Goal: Communication & Community: Answer question/provide support

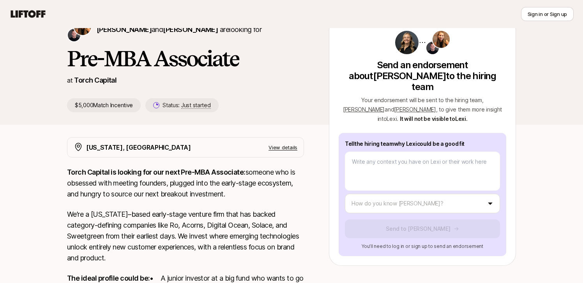
scroll to position [41, 0]
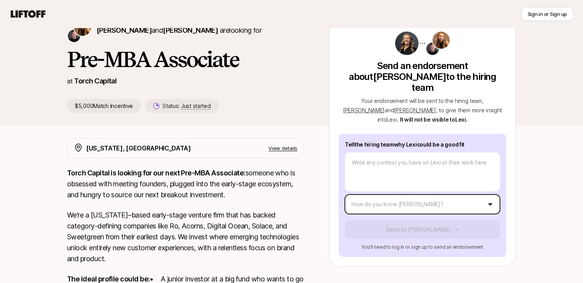
click at [393, 197] on body "New to Liftoff? See how it works Sign in or Sign up Sign in or Sign up [PERSON_…" at bounding box center [291, 100] width 583 height 283
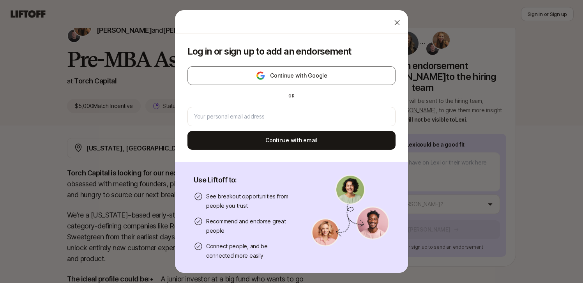
click at [395, 25] on icon at bounding box center [397, 23] width 8 height 8
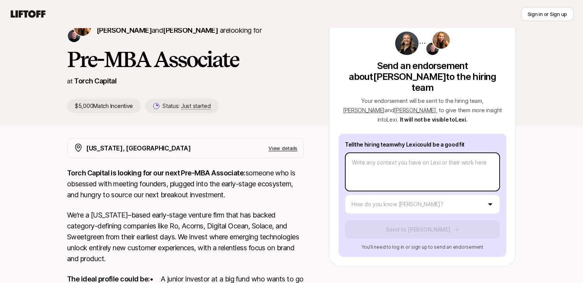
type textarea "x"
click at [362, 152] on body "New to Liftoff? See how it works Sign in or Sign up Sign in or Sign up [PERSON_…" at bounding box center [291, 100] width 583 height 283
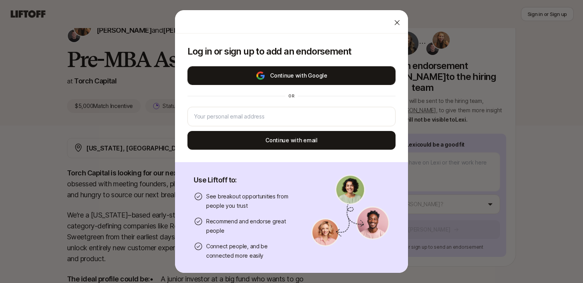
click at [307, 74] on button "Continue with Google" at bounding box center [292, 75] width 208 height 19
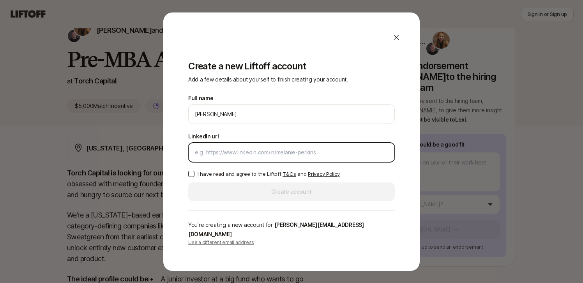
paste input "[URL][DOMAIN_NAME]"
type input "[URL][DOMAIN_NAME]"
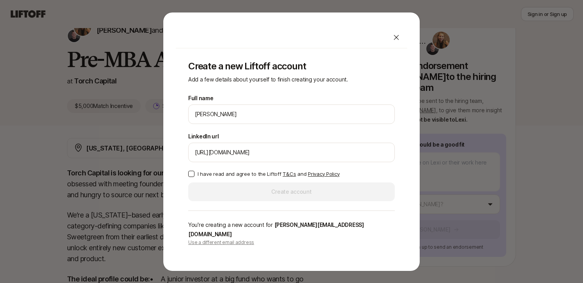
click at [191, 177] on button "I have read and agree to the Liftoff T&Cs and Privacy Policy" at bounding box center [191, 174] width 6 height 6
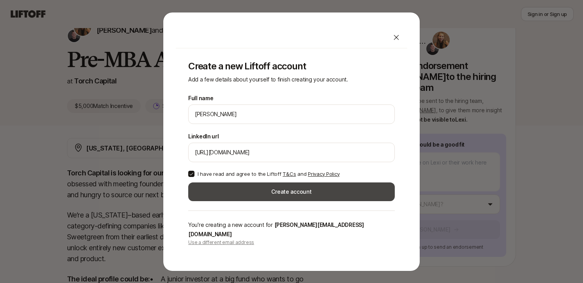
click at [220, 195] on button "Create account" at bounding box center [291, 191] width 207 height 19
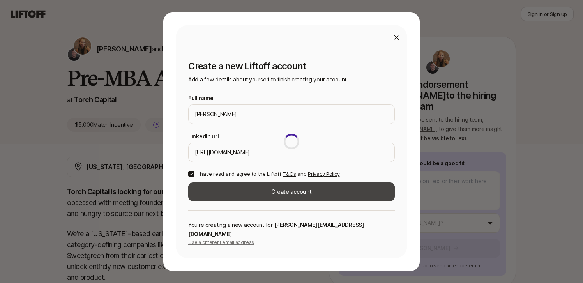
scroll to position [41, 0]
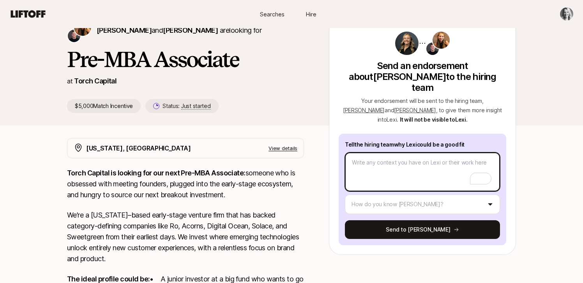
paste textarea "I’ve gotten to know [PERSON_NAME] through our interview process at [PERSON_NAME…"
type textarea "x"
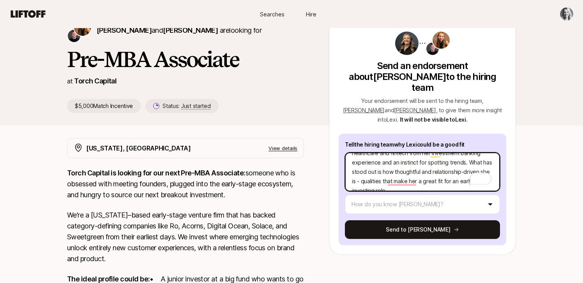
scroll to position [0, 0]
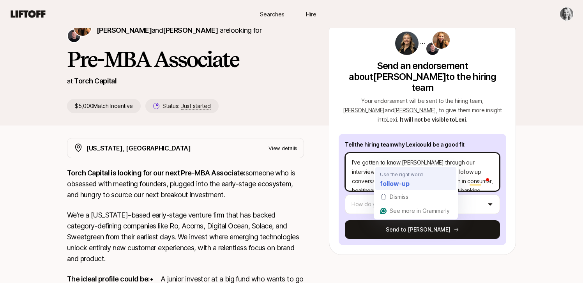
type textarea "I’ve gotten to know [PERSON_NAME] through our interview process at [PERSON_NAME…"
type textarea "x"
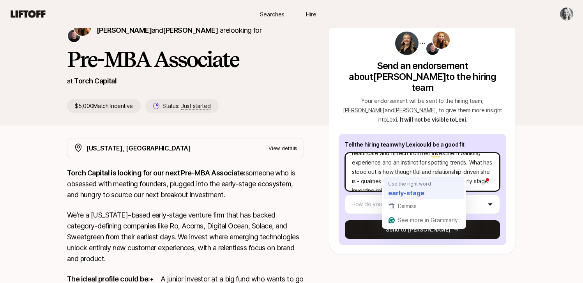
type textarea "I’ve gotten to know [PERSON_NAME] through our interview process at [PERSON_NAME…"
type textarea "x"
type textarea "I’ve gotten to know [PERSON_NAME] through our interview process at [PERSON_NAME…"
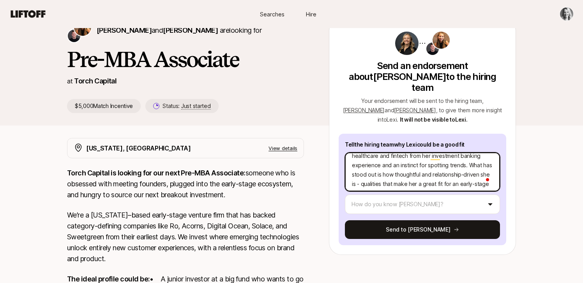
scroll to position [0, 0]
click at [452, 170] on textarea "I’ve gotten to know [PERSON_NAME] through our interview process at [PERSON_NAME…" at bounding box center [422, 171] width 155 height 39
type textarea "x"
type textarea "I’ve gotten to know [PERSON_NAME] through our interview process at [PERSON_NAME…"
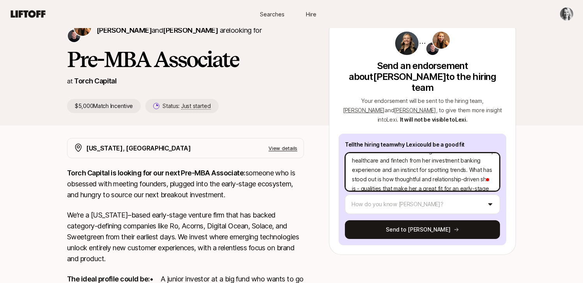
scroll to position [21, 0]
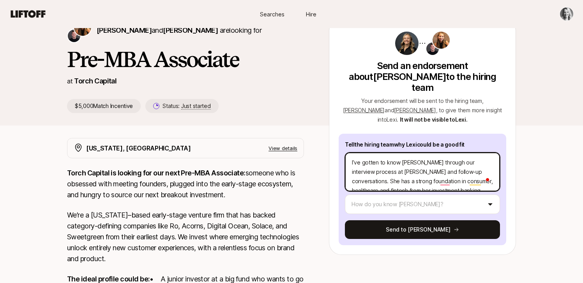
click at [352, 152] on textarea "I’ve gotten to know [PERSON_NAME] through our interview process at [PERSON_NAME…" at bounding box center [422, 171] width 155 height 39
type textarea "x"
type textarea "HI’ve gotten to know [PERSON_NAME] through our interview process at [PERSON_NAM…"
type textarea "x"
type textarea "Hi I’ve gotten to know [PERSON_NAME] through our interview process at [PERSON_N…"
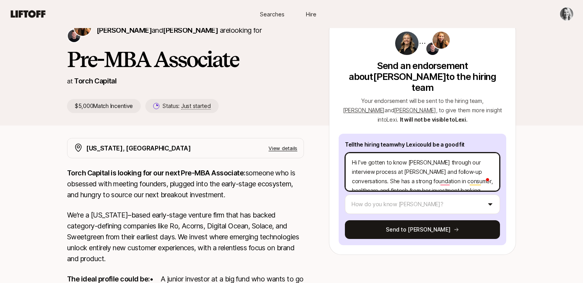
type textarea "x"
type textarea "Hi TI’ve gotten to know [PERSON_NAME] through our interview process at [PERSON_…"
type textarea "x"
type textarea "Hi [PERSON_NAME]’ve gotten to know Lexi through our interview process at [PERSO…"
type textarea "x"
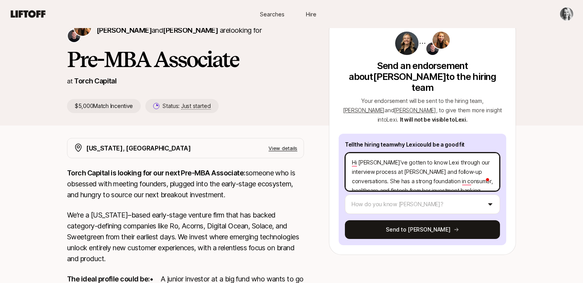
type textarea "Hi [PERSON_NAME]’ve gotten to know [PERSON_NAME] through our interview process …"
type textarea "x"
type textarea "Hi [PERSON_NAME]’ve gotten to know [PERSON_NAME] through our interview process …"
type textarea "x"
type textarea "Hi Torch I’ve gotten to know [PERSON_NAME] through our interview process at [PE…"
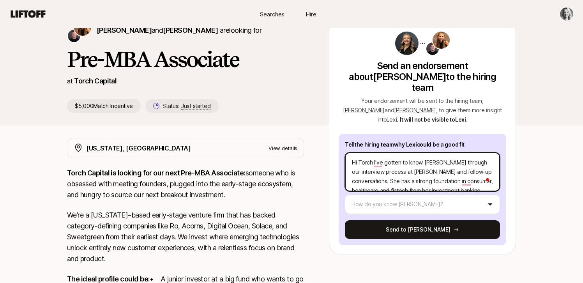
type textarea "x"
type textarea "Hi Torch tI’ve gotten to know [PERSON_NAME] through our interview process at [P…"
type textarea "x"
type textarea "Hi Torch teI’ve gotten to know [PERSON_NAME] through our interview process at […"
type textarea "x"
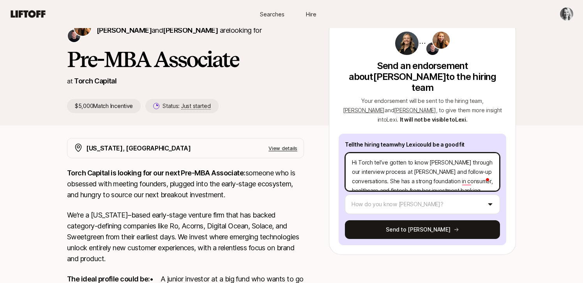
type textarea "Hi Torch teaI’ve gotten to know [PERSON_NAME] through our interview process at …"
type textarea "x"
type textarea "Hi Torch teamI’ve gotten to know [PERSON_NAME] through our interview process at…"
type textarea "x"
type textarea "Hi Torch team I’ve gotten to know [PERSON_NAME] through our interview process a…"
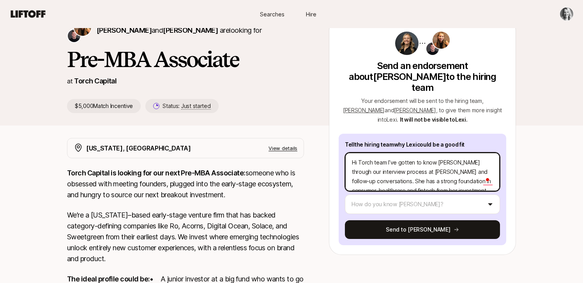
type textarea "x"
type textarea "Hi Torch team -I’ve gotten to know [PERSON_NAME] through our interview process …"
type textarea "x"
type textarea "Hi Torch team - I’ve gotten to know [PERSON_NAME] through our interview process…"
type textarea "x"
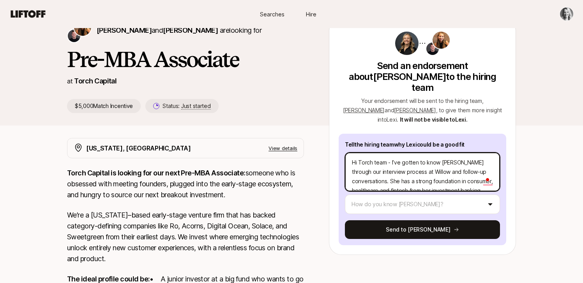
type textarea "Hi Torch team - rI’ve gotten to know [PERSON_NAME] through our interview proces…"
type textarea "x"
type textarea "Hi Torch team - reI’ve gotten to know [PERSON_NAME] through our interview proce…"
type textarea "x"
type textarea "Hi Torch team - resI’ve gotten to know [PERSON_NAME] through our interview proc…"
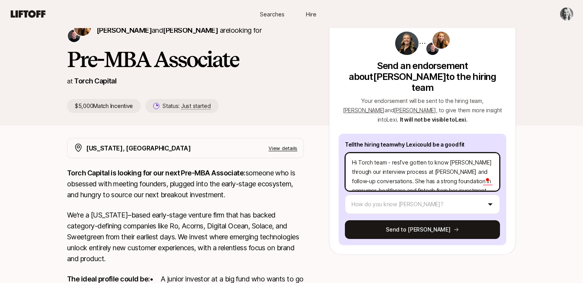
type textarea "x"
type textarea "Hi Torch team - resoI’ve gotten to know [PERSON_NAME] through our interview pro…"
type textarea "x"
type textarea "Hi Torch team - resouI’ve gotten to know [PERSON_NAME] through our interview pr…"
type textarea "x"
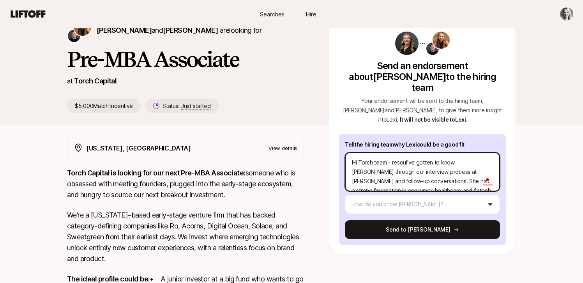
type textarea "Hi Torch team - resourI’ve gotten to know [PERSON_NAME] through our interview p…"
type textarea "x"
type textarea "Hi Torch team - resouI’ve gotten to know [PERSON_NAME] through our interview pr…"
type textarea "x"
type textarea "Hi Torch team - resounI’ve gotten to know [PERSON_NAME] through our interview p…"
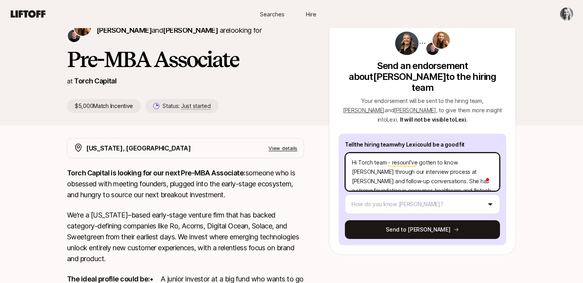
type textarea "x"
type textarea "Hi Torch team - resoundI’ve gotten to know [PERSON_NAME] through our interview …"
type textarea "x"
type textarea "Hi Torch team - resoundiI’ve gotten to know [PERSON_NAME] through our interview…"
type textarea "x"
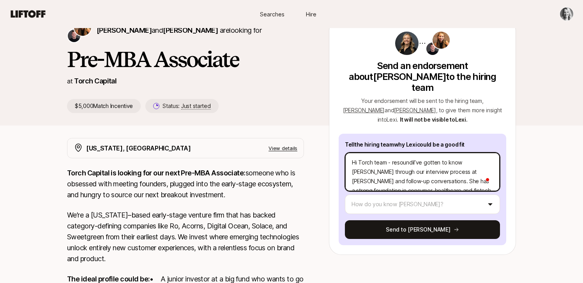
type textarea "Hi Torch team - resoundinI’ve gotten to know [PERSON_NAME] through our intervie…"
type textarea "x"
type textarea "Hi Torch team - resoundingI’ve gotten to know [PERSON_NAME] through our intervi…"
type textarea "x"
type textarea "Hi Torch team - resounding I’ve gotten to know [PERSON_NAME] through our interv…"
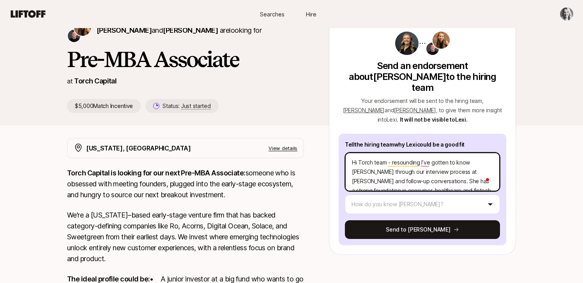
type textarea "x"
type textarea "Hi Torch team - resounding eI’ve gotten to know [PERSON_NAME] through our inter…"
type textarea "x"
type textarea "Hi Torch team - resounding enI’ve gotten to know [PERSON_NAME] through our inte…"
type textarea "x"
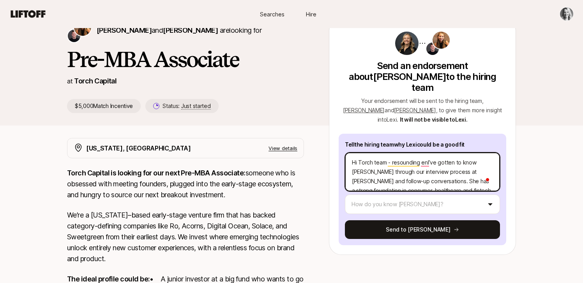
type textarea "Hi Torch team - resounding ensI’ve gotten to know [PERSON_NAME] through our int…"
type textarea "x"
type textarea "Hi Torch team - resounding ensoI’ve gotten to know [PERSON_NAME] through our in…"
type textarea "x"
type textarea "Hi Torch team - resounding ensorI’ve gotten to know [PERSON_NAME] through our i…"
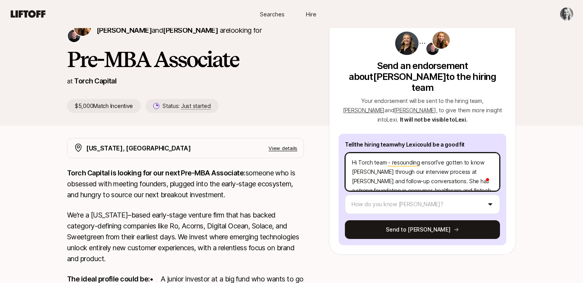
type textarea "x"
type textarea "Hi Torch team - resounding ensorsI’ve gotten to know [PERSON_NAME] through our …"
type textarea "x"
type textarea "Hi Torch team - resounding ensorseI’ve gotten to know [PERSON_NAME] through our…"
type textarea "x"
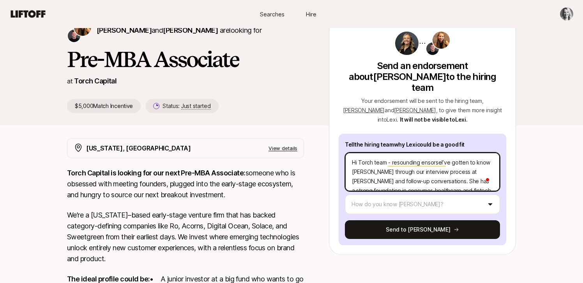
type textarea "Hi Torch team - resounding ensorsemI’ve gotten to know [PERSON_NAME] through ou…"
type textarea "x"
type textarea "Hi Torch team - resounding ensorsemeI’ve gotten to know [PERSON_NAME] through o…"
type textarea "x"
type textarea "Hi Torch team - resounding ensorsemenI’ve gotten to know [PERSON_NAME] through …"
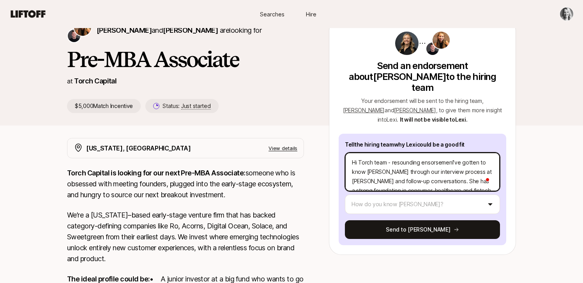
type textarea "x"
type textarea "Hi Torch team - resounding ensorsementI’ve gotten to know [PERSON_NAME] through…"
type textarea "x"
type textarea "Hi Torch team - resounding ensorsement I’ve gotten to know [PERSON_NAME] throug…"
type textarea "x"
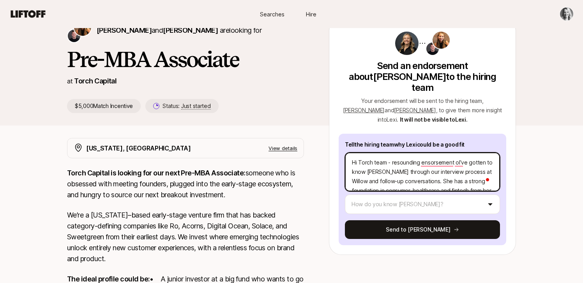
type textarea "Hi Torch team - resounding ensorsement ofI’ve gotten to know [PERSON_NAME] thro…"
type textarea "x"
type textarea "Hi Torch team - resounding ensorsement of I’ve gotten to know [PERSON_NAME] thr…"
type textarea "x"
type textarea "Hi Torch team - resounding ensorsement of LI’ve gotten to know [PERSON_NAME] th…"
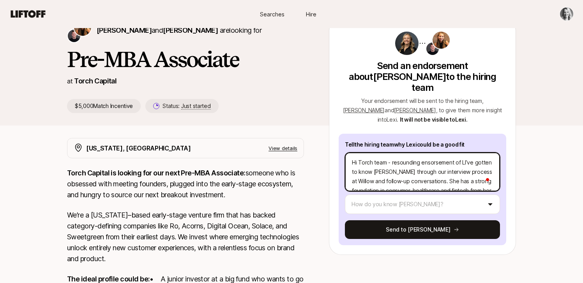
type textarea "x"
type textarea "Hi Torch team - resounding ensorsement of LeI’ve gotten to know [PERSON_NAME] t…"
type textarea "x"
type textarea "Hi Torch team - resounding ensorsement of [PERSON_NAME]’ve gotten to know [PERS…"
type textarea "x"
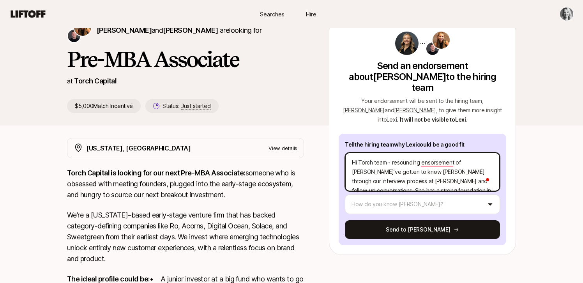
type textarea "Hi Torch team - resounding ensorsement of [PERSON_NAME]’ve gotten to know [PERS…"
type textarea "x"
type textarea "Hi Torch team - resounding ensorsement of [PERSON_NAME]’ve gotten to know [PERS…"
type textarea "x"
type textarea "Hi Torch team - resounding ensorsement of [PERSON_NAME]’ve gotten to know [PERS…"
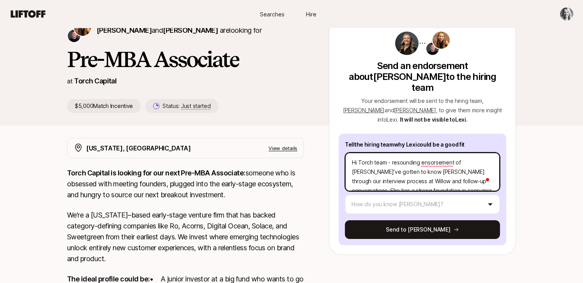
type textarea "x"
type textarea "Hi Torch team - resounding ensorsement of [PERSON_NAME]’ve gotten to know [PERS…"
type textarea "x"
type textarea "Hi Torch team - resounding ensorsement of [PERSON_NAME]’ve gotten to know [PERS…"
type textarea "x"
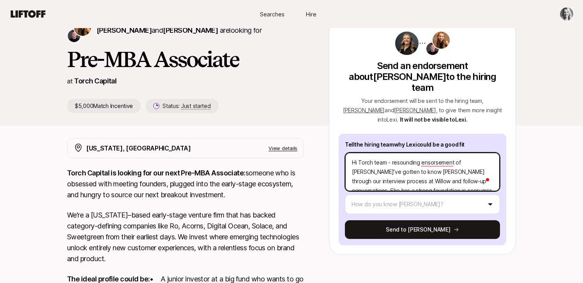
type textarea "Hi Torch team - resounding ensorsement of [PERSON_NAME]’ve gotten to know [PERS…"
type textarea "x"
type textarea "Hi Torch team - resounding ensorsement of [PERSON_NAME]’ve gotten to know [PERS…"
type textarea "x"
type textarea "Hi Torch team - resounding ensorsement of [PERSON_NAME]’ve gotten to know [PERS…"
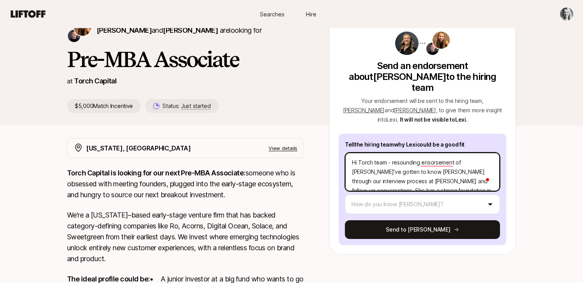
type textarea "x"
type textarea "Hi Torch team - resounding ensorsement of [PERSON_NAME] I’ve gotten to know [PE…"
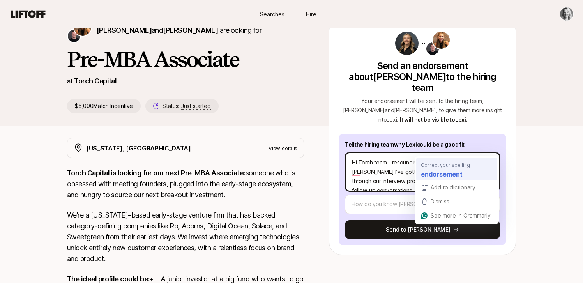
type textarea "x"
type textarea "Hi Torch team - resounding endorsement of [PERSON_NAME] I’ve gotten to know [PE…"
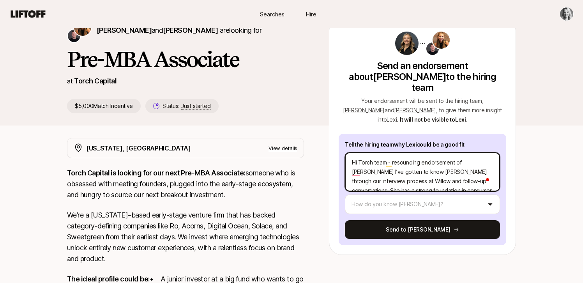
click at [492, 152] on textarea "Hi Torch team - resounding endorsement of [PERSON_NAME] I’ve gotten to know [PE…" at bounding box center [422, 171] width 155 height 39
type textarea "x"
type textarea "Hi Torch team - resounding endorsement of [PERSON_NAME] foI’ve gotten to know […"
type textarea "x"
type textarea "Hi Torch team - resounding endorsement of [PERSON_NAME] forI’ve gotten to know …"
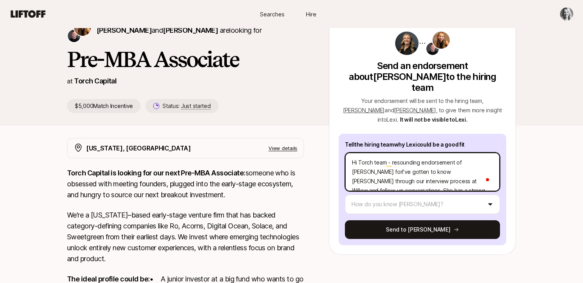
type textarea "x"
type textarea "Hi Torch team - resounding endorsement of [PERSON_NAME] for I’ve gotten to know…"
type textarea "x"
type textarea "Hi Torch team - resounding endorsement of [PERSON_NAME] for tI’ve gotten to kno…"
type textarea "x"
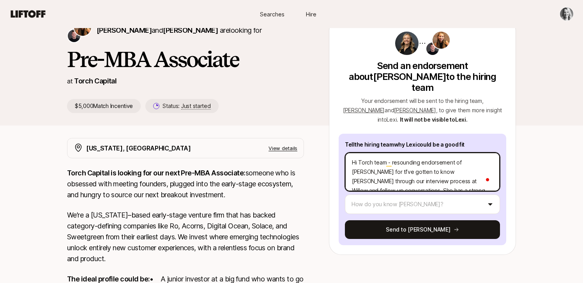
type textarea "Hi Torch team - resounding endorsement of [PERSON_NAME] for thI’ve gotten to kn…"
type textarea "x"
type textarea "Hi Torch team - resounding endorsement of [PERSON_NAME] for theI’ve gotten to k…"
type textarea "x"
type textarea "Hi Torch team - resounding endorsement of [PERSON_NAME] for the I’ve gotten to …"
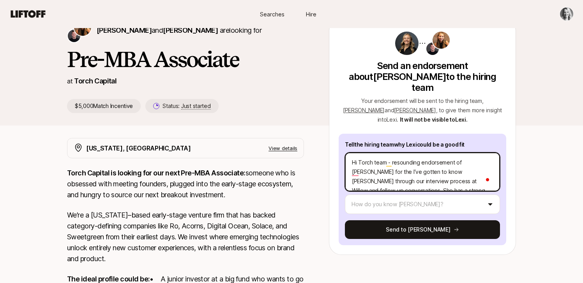
type textarea "x"
type textarea "Hi Torch team - resounding endorsement of [PERSON_NAME] for the PI’ve gotten to…"
type textarea "x"
type textarea "Hi Torch team - resounding endorsement of [PERSON_NAME] for the PrI’ve gotten t…"
type textarea "x"
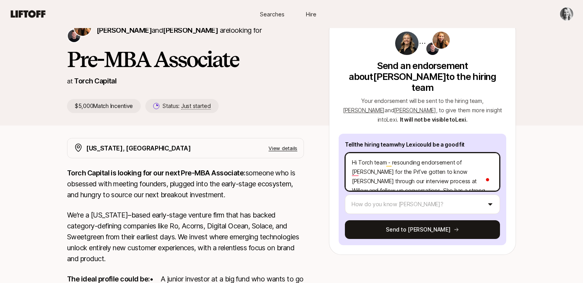
type textarea "Hi Torch team - resounding endorsement of [PERSON_NAME] for the PreI’ve gotten …"
type textarea "x"
type textarea "Hi Torch team - resounding endorsement of [PERSON_NAME] for the Pre-I’ve gotten…"
type textarea "x"
type textarea "Hi Torch team - resounding endorsement of [PERSON_NAME] for the Pre-MI’ve gotte…"
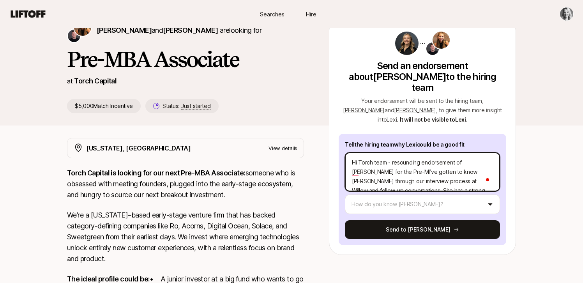
type textarea "x"
type textarea "Hi Torch team - resounding endorsement of [PERSON_NAME] for the Pre-MBI’ve gott…"
type textarea "x"
type textarea "Hi Torch team - resounding endorsement of [PERSON_NAME] for the Pre-MBAI’ve got…"
type textarea "x"
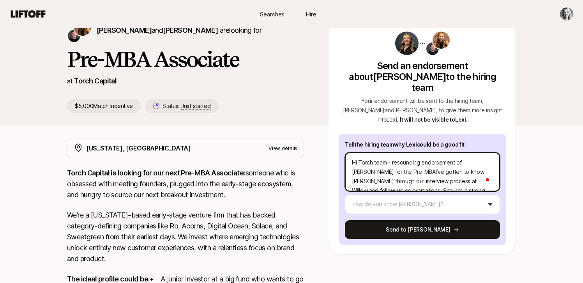
type textarea "Hi Torch team - resounding endorsement of [PERSON_NAME] for the Pre-MBA I’ve go…"
type textarea "x"
type textarea "Hi Torch team - resounding endorsement of [PERSON_NAME] for the Pre-MBA AI’ve g…"
type textarea "x"
type textarea "Hi Torch team - resounding endorsement of [PERSON_NAME] for the Pre-MBA AsI’ve …"
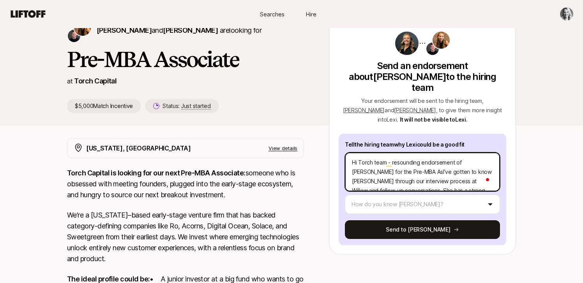
type textarea "x"
type textarea "Hi Torch team - resounding endorsement of [PERSON_NAME] for the Pre-MBA AssI’ve…"
type textarea "x"
type textarea "Hi Torch team - resounding endorsement of [PERSON_NAME] for the Pre-MBA [PERSON…"
type textarea "x"
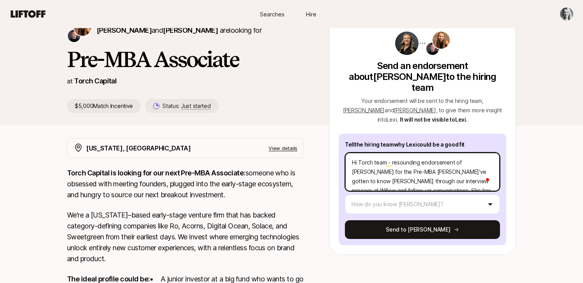
type textarea "Hi Torch team - resounding endorsement of [PERSON_NAME] for the Pre-MBA [PERSON…"
type textarea "x"
type textarea "Hi Torch team - resounding endorsement of [PERSON_NAME] for the Pre-MBA AssociI…"
type textarea "x"
type textarea "Hi Torch team - resounding endorsement of [PERSON_NAME] for the Pre-MBA Associa…"
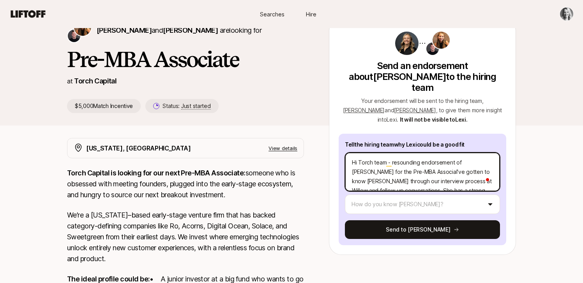
type textarea "x"
type textarea "Hi Torch team - resounding endorsement of [PERSON_NAME] for the Pre-MBA Associa…"
type textarea "x"
type textarea "Hi Torch team - resounding endorsement of [PERSON_NAME] for the Pre-MBA Associa…"
type textarea "x"
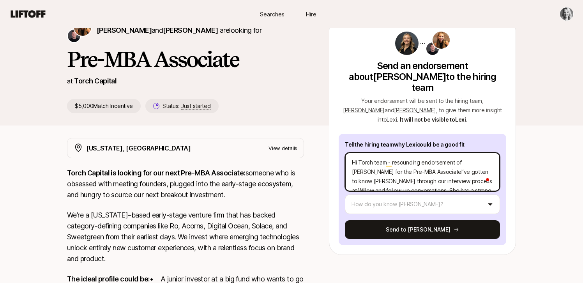
type textarea "Hi Torch team - resounding endorsement of [PERSON_NAME] for the Pre-MBA Associa…"
type textarea "x"
type textarea "Hi Torch team - resounding endorsement of [PERSON_NAME] for the Pre-MBA Associa…"
type textarea "x"
type textarea "Hi Torch team - resounding endorsement of [PERSON_NAME] for the Pre-MBA Associa…"
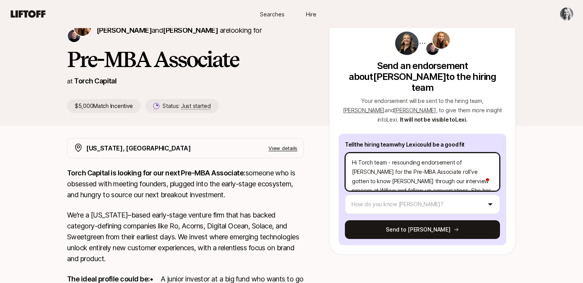
type textarea "x"
type textarea "Hi Torch team - resounding endorsement of [PERSON_NAME] for the Pre-MBA Associa…"
type textarea "x"
type textarea "Hi Torch team - resounding endorsement of [PERSON_NAME] for the Pre-MBA Associa…"
type textarea "x"
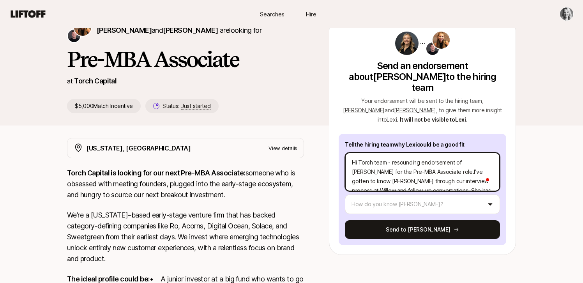
type textarea "Hi Torch team - resounding endorsement of [PERSON_NAME] for the Pre-MBA Associa…"
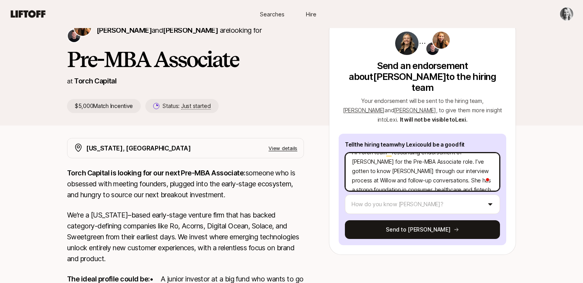
click at [388, 169] on textarea "Hi Torch team - resounding endorsement of [PERSON_NAME] for the Pre-MBA Associa…" at bounding box center [422, 171] width 155 height 39
type textarea "x"
type textarea "Hi Torch team - resounding endorsement of [PERSON_NAME] for the Pre-MBA Associa…"
type textarea "x"
type textarea "Hi Torch team - resounding endorsement of [PERSON_NAME] for the Pre-MBA Associa…"
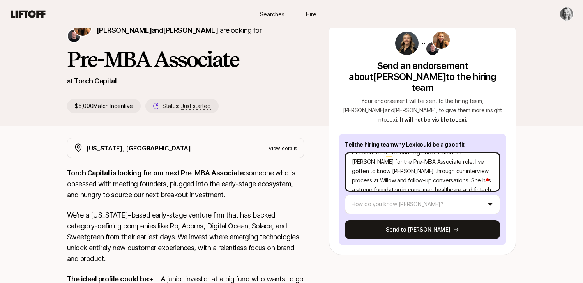
type textarea "x"
type textarea "Hi Torch team - resounding endorsement of [PERSON_NAME] for the Pre-MBA Associa…"
type textarea "x"
type textarea "Hi Torch team - resounding endorsement of [PERSON_NAME] for the Pre-MBA Associa…"
type textarea "x"
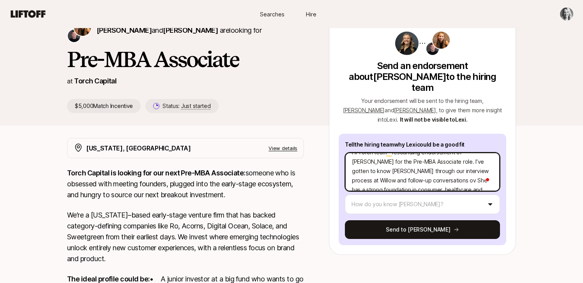
type textarea "Hi Torch team - resounding endorsement of [PERSON_NAME] for the Pre-MBA Associa…"
type textarea "x"
type textarea "Hi Torch team - resounding endorsement of [PERSON_NAME] for the Pre-MBA Associa…"
type textarea "x"
type textarea "Hi Torch team - resounding endorsement of [PERSON_NAME] for the Pre-MBA Associa…"
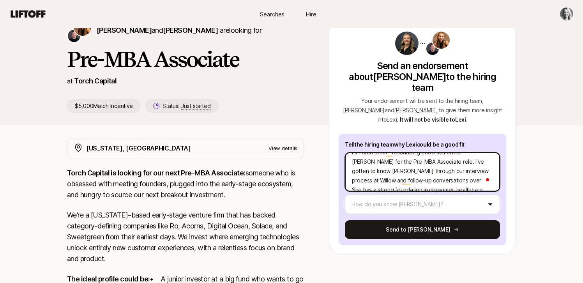
type textarea "x"
type textarea "Hi Torch team - resounding endorsement of [PERSON_NAME] for the Pre-MBA Associa…"
type textarea "x"
type textarea "Hi Torch team - resounding endorsement of [PERSON_NAME] for the Pre-MBA Associa…"
type textarea "x"
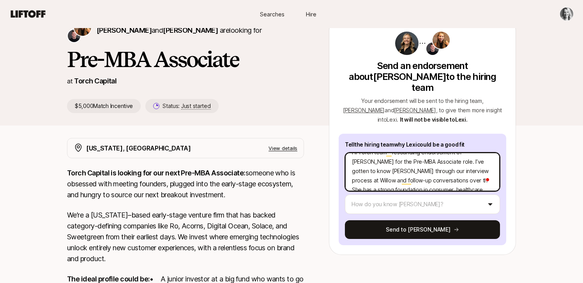
type textarea "Hi Torch team - resounding endorsement of [PERSON_NAME] for the Pre-MBA Associa…"
type textarea "x"
type textarea "Hi Torch team - resounding endorsement of [PERSON_NAME] for the Pre-MBA Associa…"
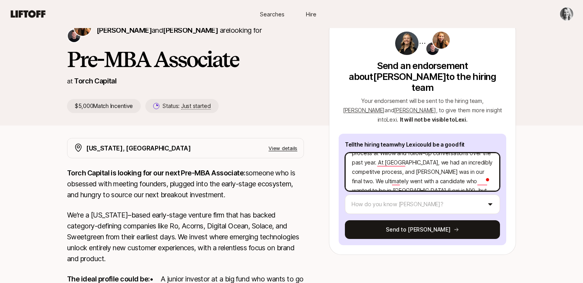
click at [425, 171] on textarea "Hi Torch team - resounding endorsement of [PERSON_NAME] for the Pre-MBA Associa…" at bounding box center [422, 171] width 155 height 39
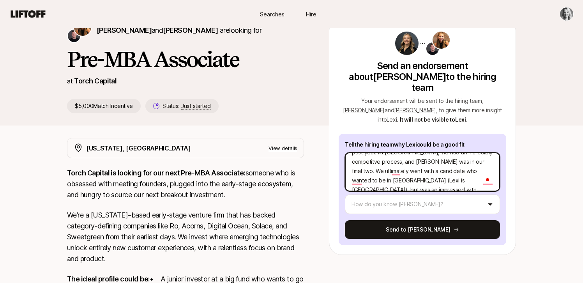
scroll to position [44, 0]
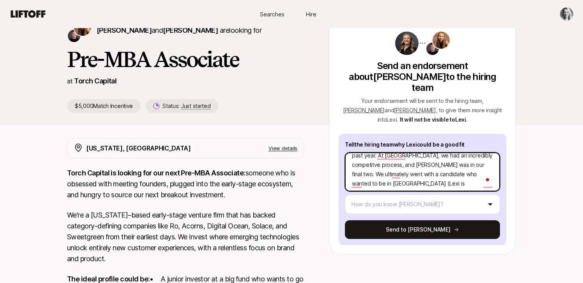
click at [486, 162] on textarea "Hi Torch team - resounding endorsement of [PERSON_NAME] for the Pre-MBA Associa…" at bounding box center [422, 171] width 155 height 39
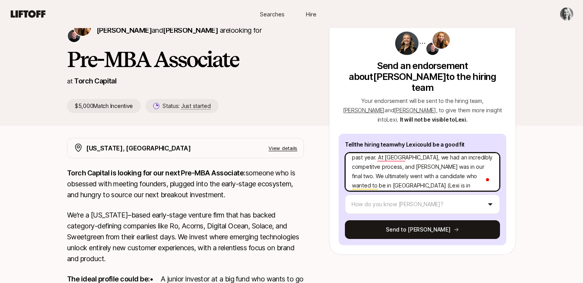
scroll to position [32, 0]
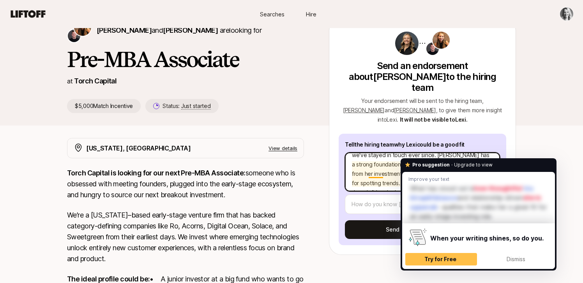
click at [378, 164] on textarea "Hi Torch team - resounding endorsement of [PERSON_NAME] for the Pre-MBA Associa…" at bounding box center [422, 171] width 155 height 39
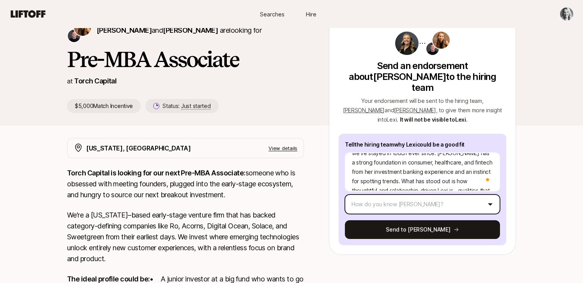
click at [412, 193] on html "New to Liftoff? See how it works Searches Hire Searches Hire [PERSON_NAME] and …" at bounding box center [291, 100] width 583 height 283
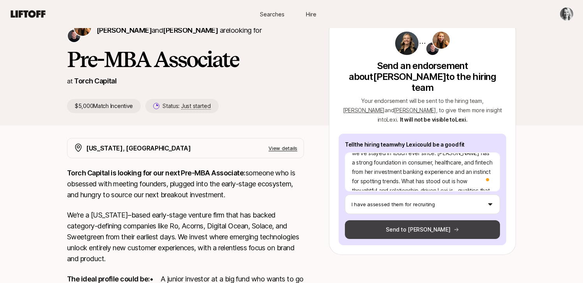
click at [408, 220] on button "Send to [PERSON_NAME]" at bounding box center [422, 229] width 155 height 19
